Goal: Information Seeking & Learning: Stay updated

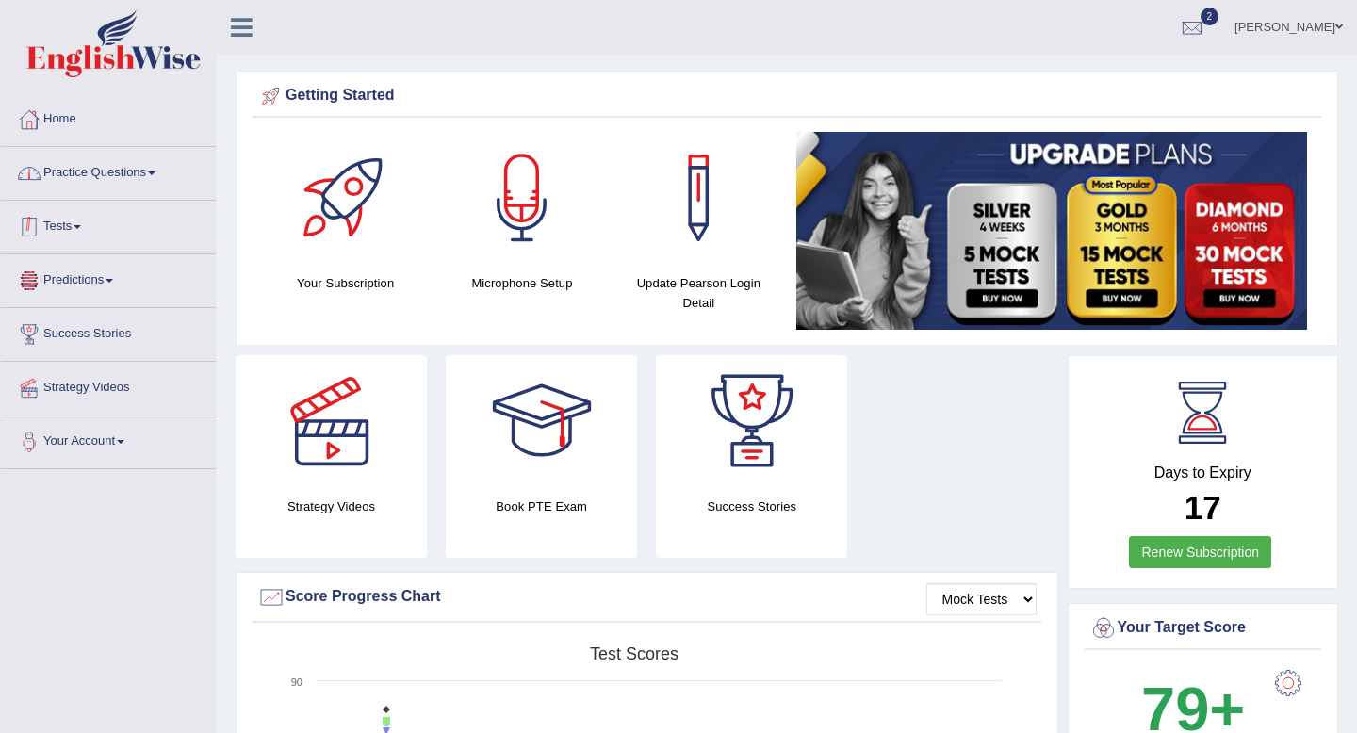
click at [137, 182] on link "Practice Questions" at bounding box center [108, 170] width 215 height 47
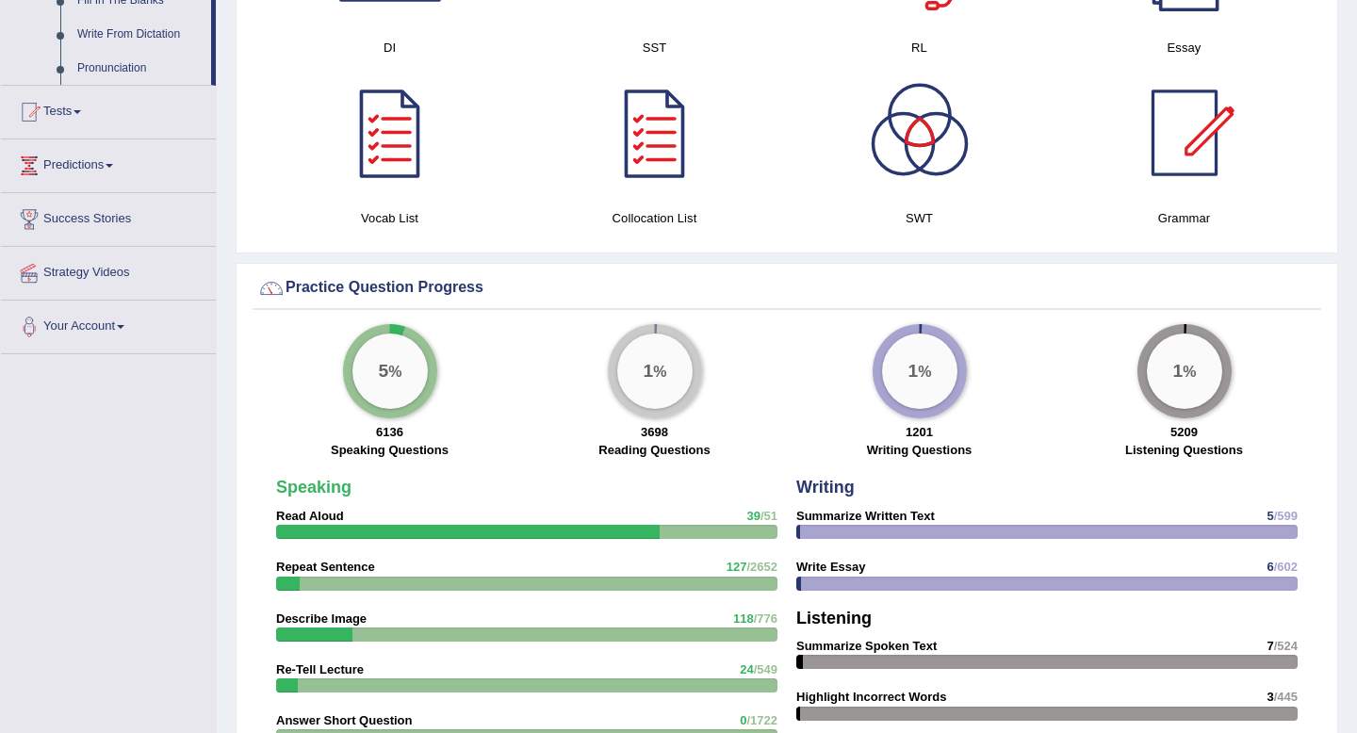
scroll to position [1081, 0]
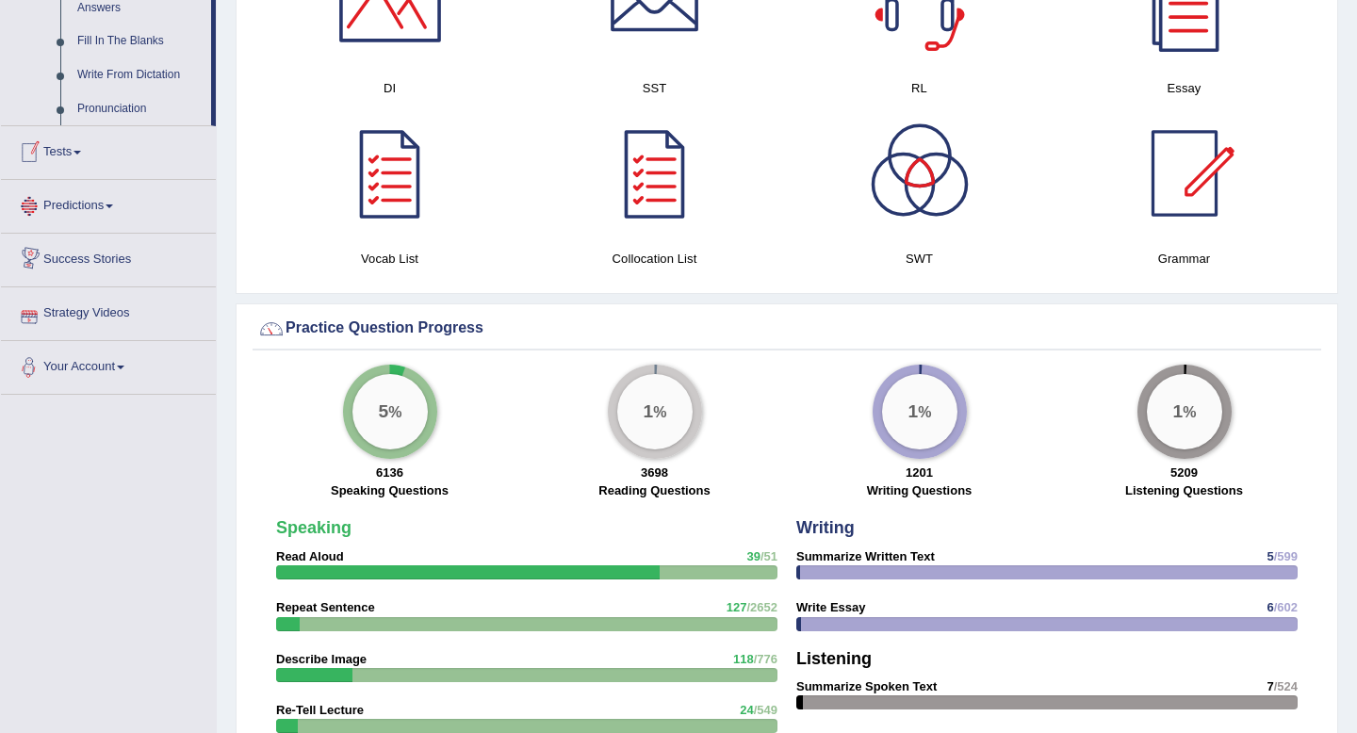
click at [59, 220] on link "Predictions" at bounding box center [108, 203] width 215 height 47
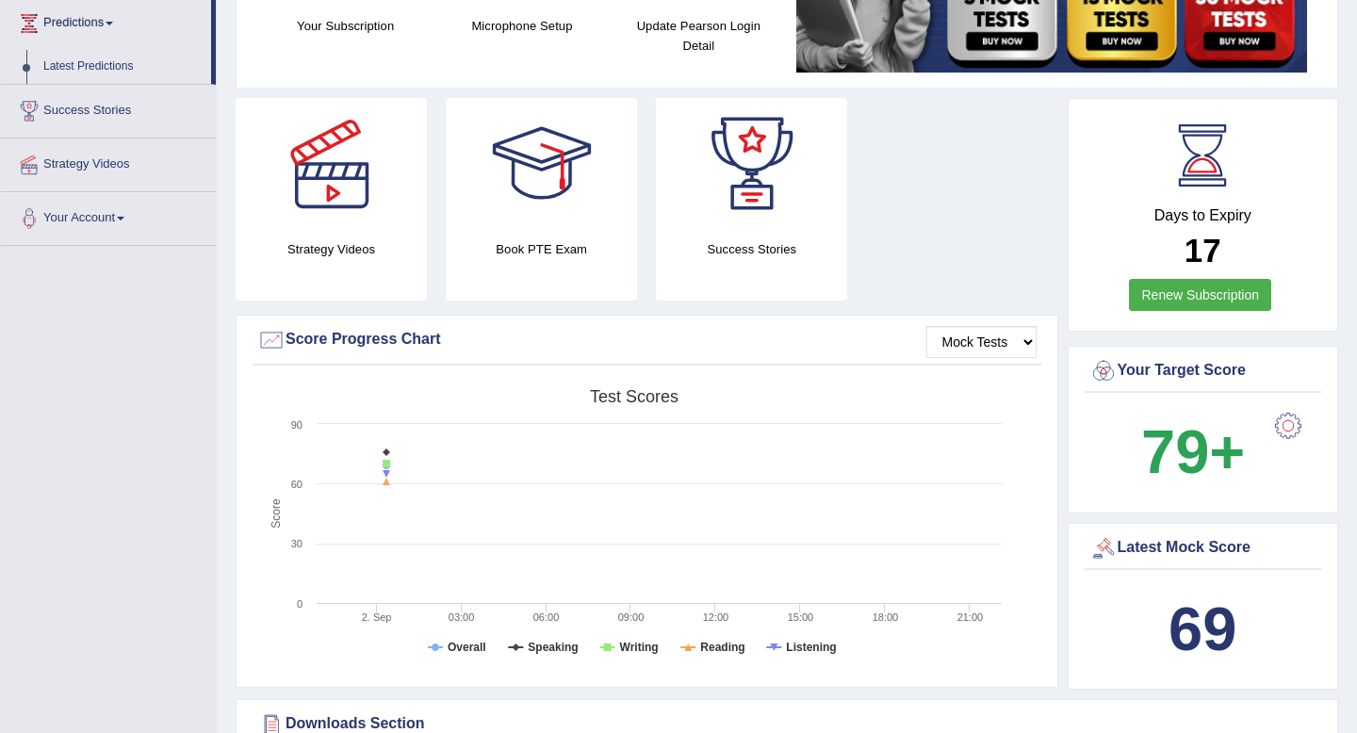
scroll to position [0, 0]
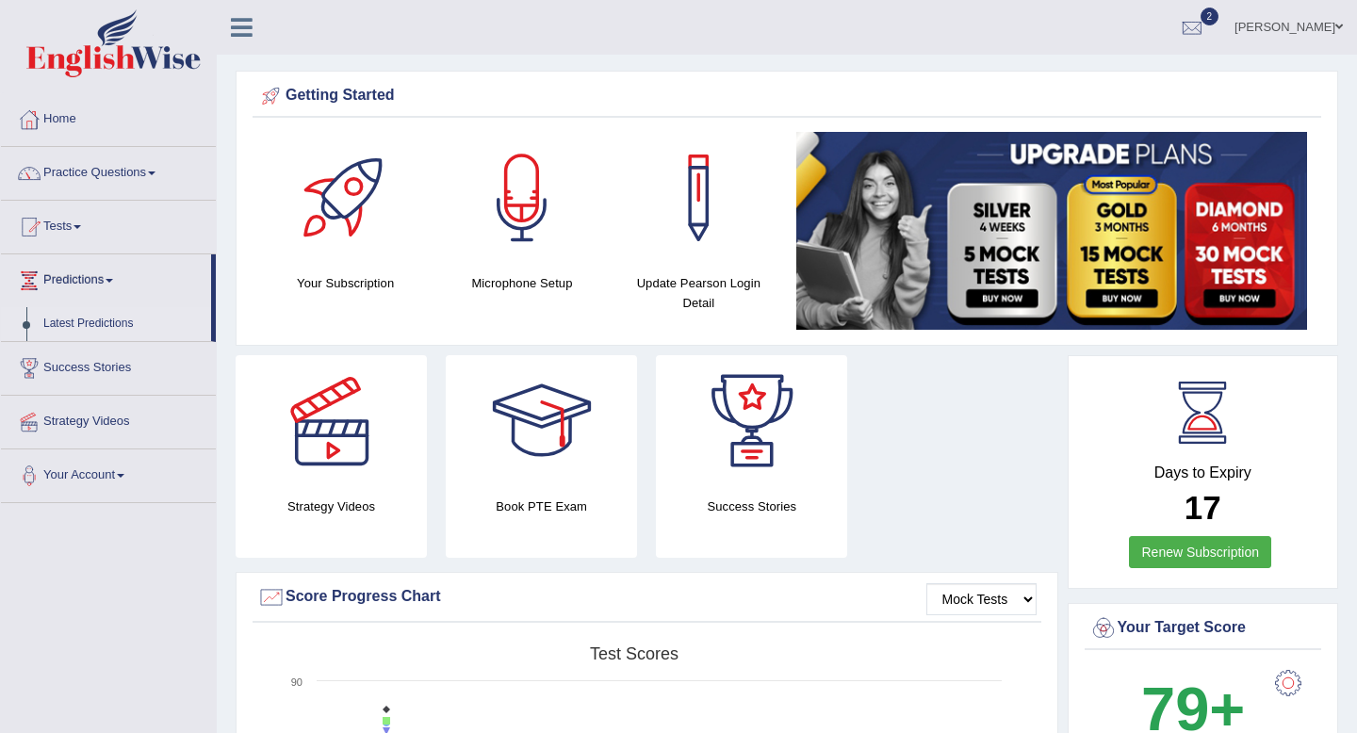
click at [85, 328] on link "Latest Predictions" at bounding box center [123, 324] width 176 height 34
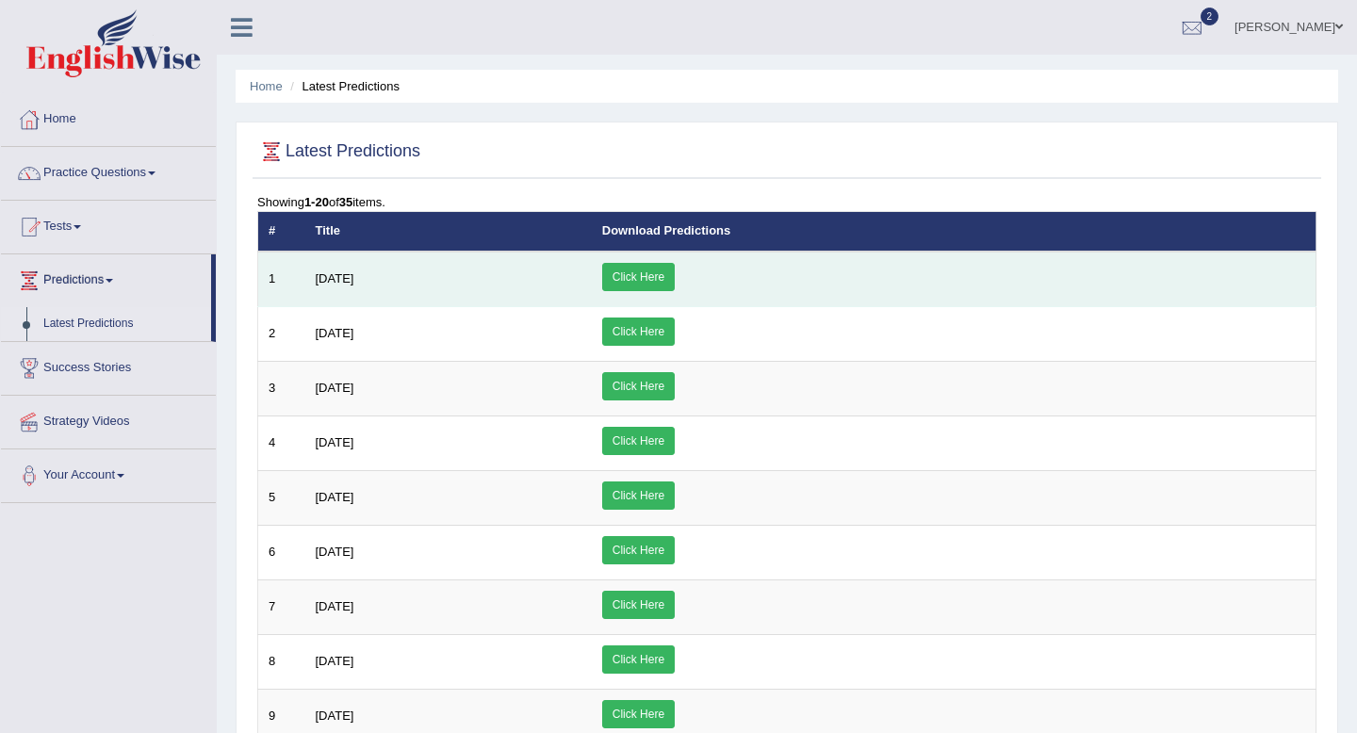
click at [675, 282] on link "Click Here" at bounding box center [638, 277] width 73 height 28
